Goal: Task Accomplishment & Management: Use online tool/utility

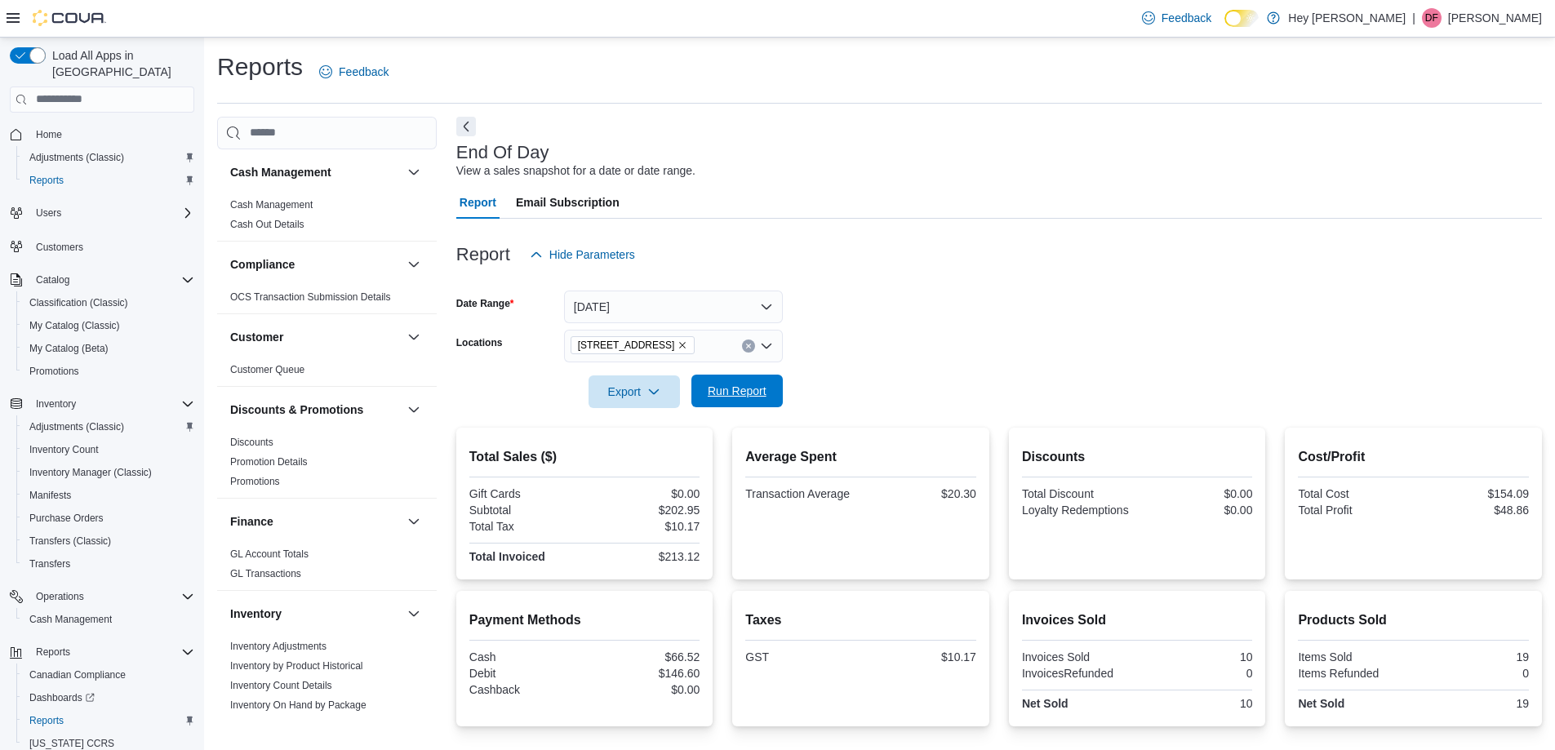
click at [741, 399] on span "Run Report" at bounding box center [737, 391] width 72 height 33
click at [751, 407] on div "Export Run Report" at bounding box center [619, 391] width 326 height 33
click at [734, 395] on span "Run Report" at bounding box center [737, 391] width 59 height 16
